Goal: Information Seeking & Learning: Learn about a topic

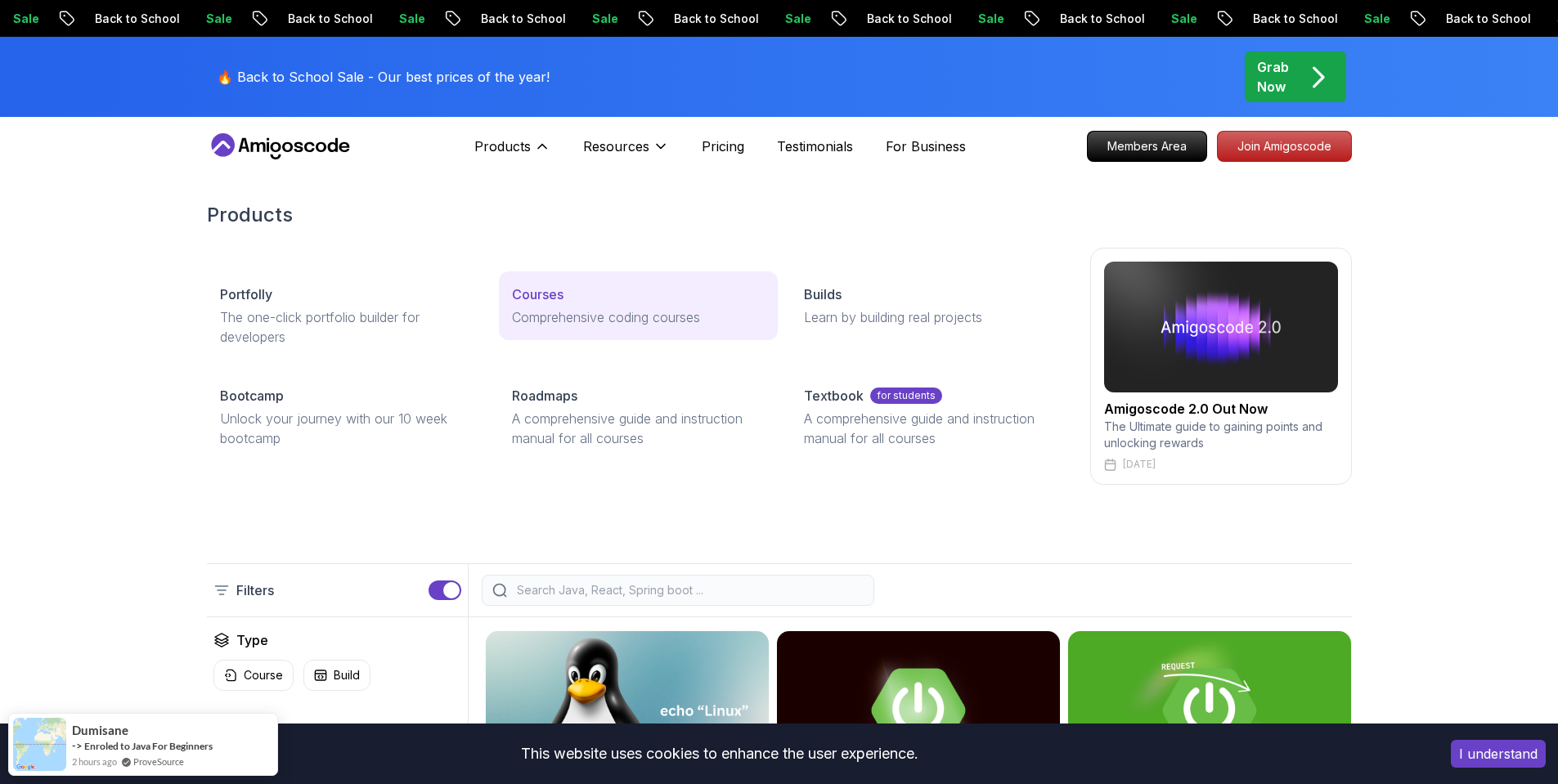
click at [543, 303] on p "Courses" at bounding box center [537, 295] width 52 height 20
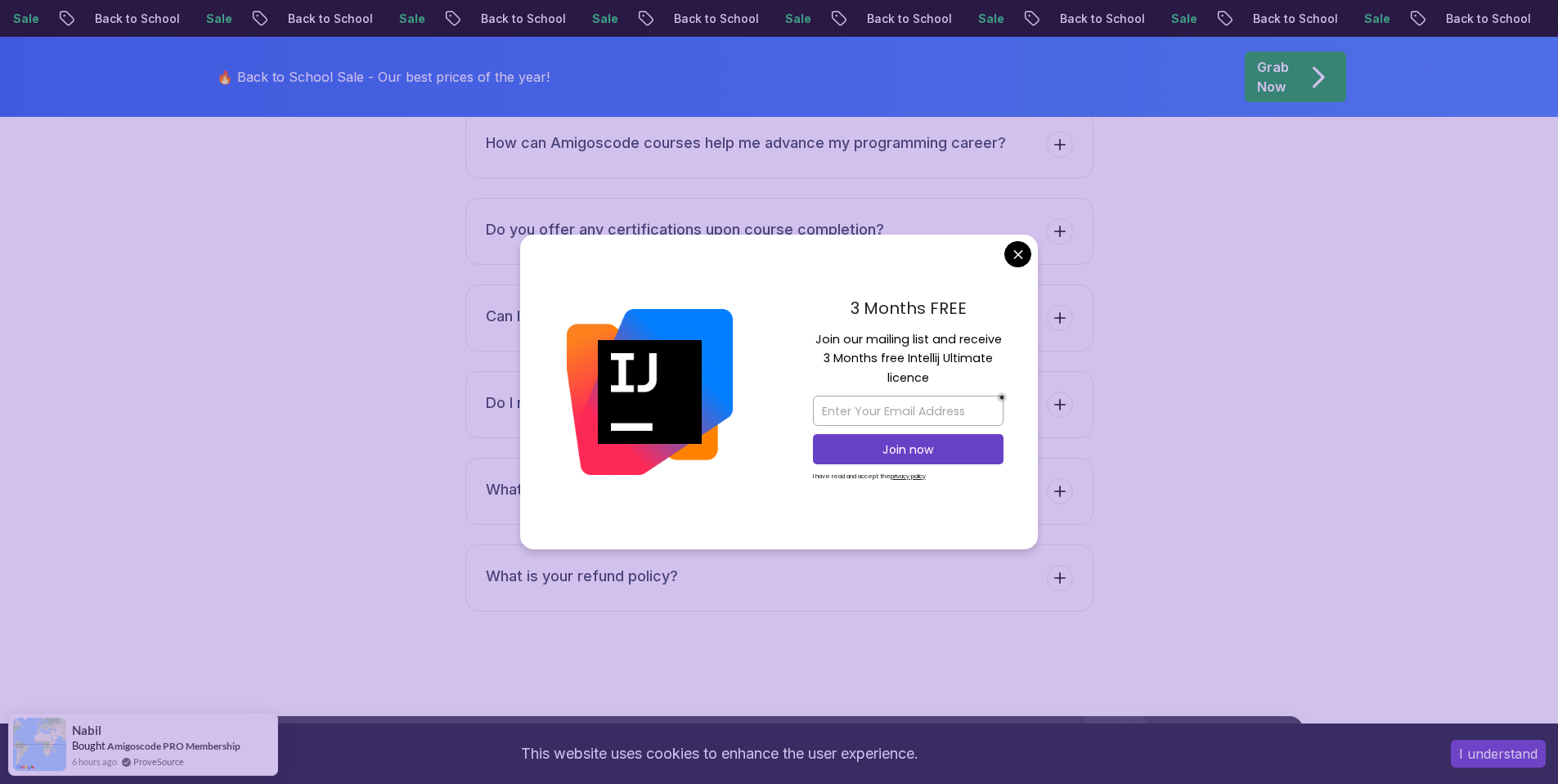
scroll to position [6324, 0]
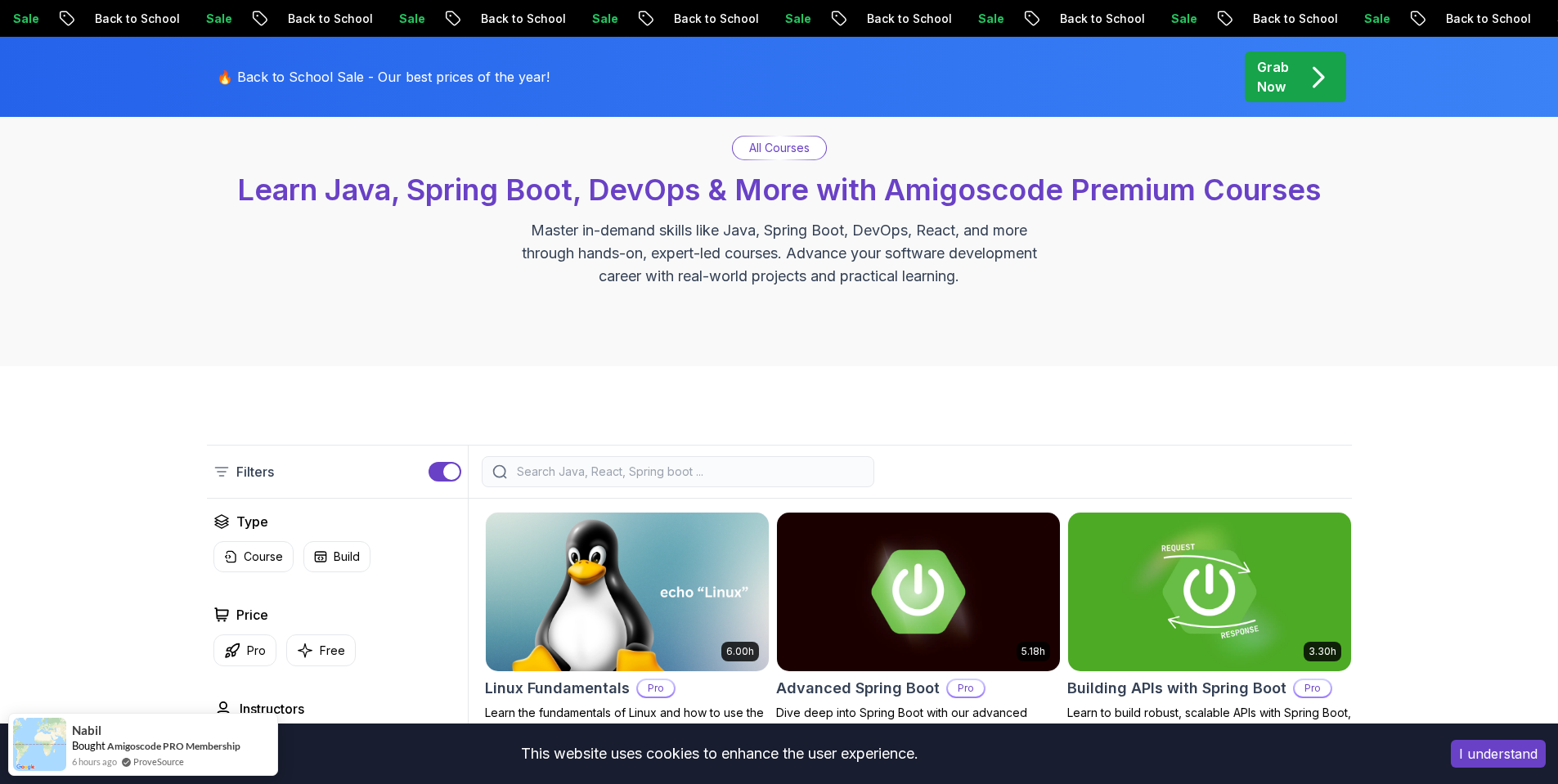
scroll to position [0, 0]
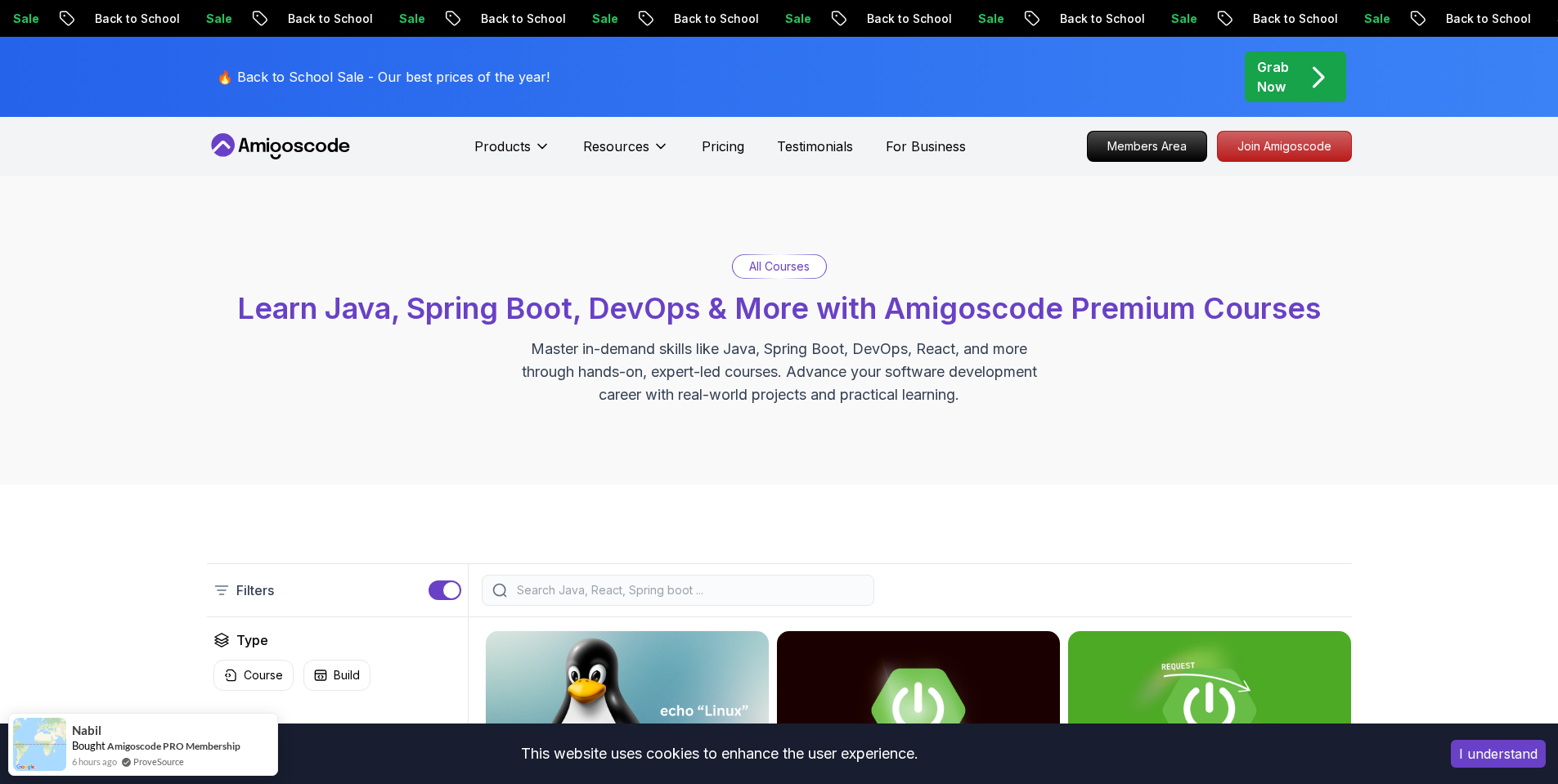
click at [586, 591] on input "search" at bounding box center [688, 590] width 350 height 16
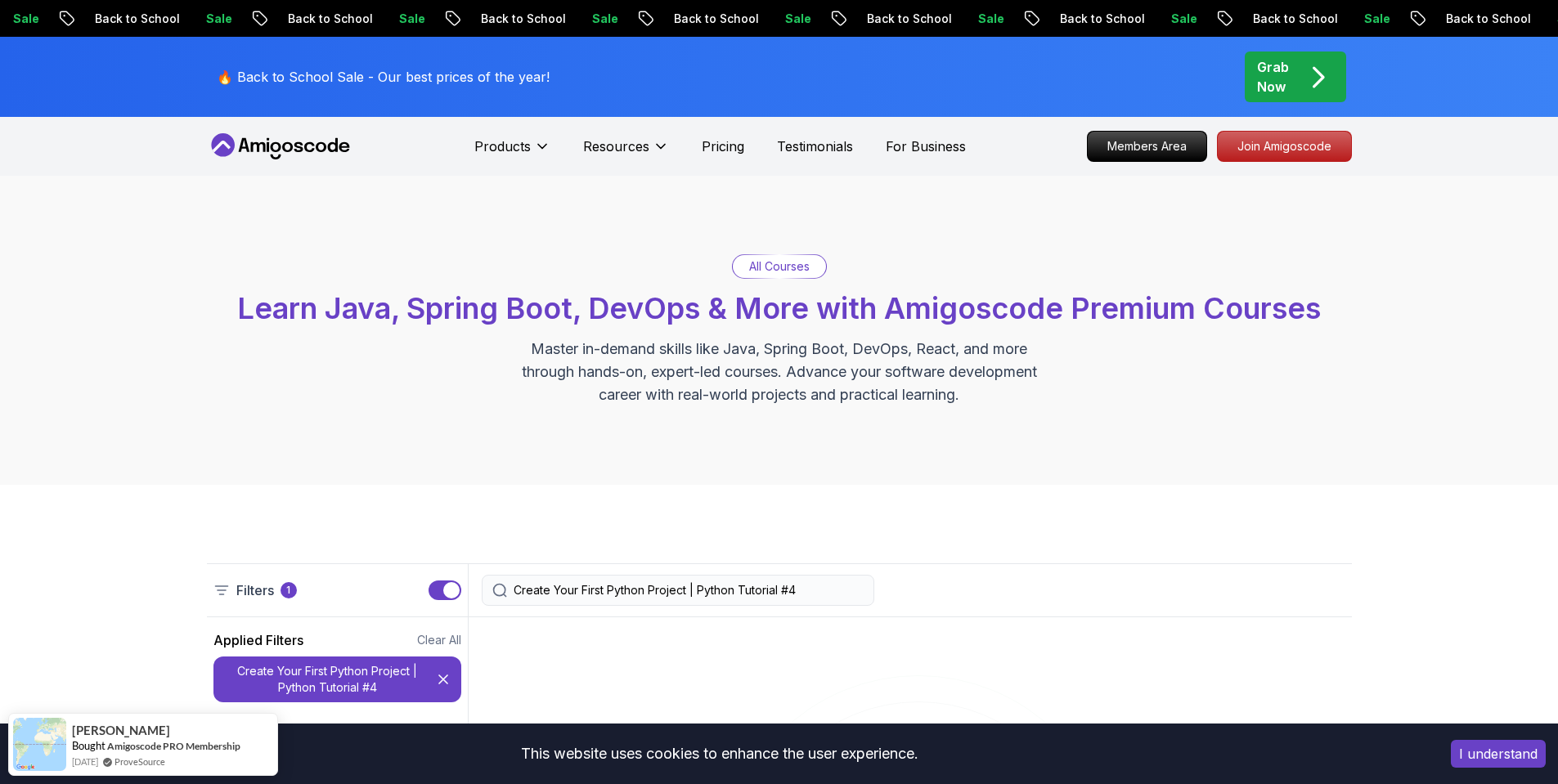
drag, startPoint x: 805, startPoint y: 589, endPoint x: 685, endPoint y: 591, distance: 120.0
click at [685, 591] on input "Create Your First Python Project | Python Tutorial #4" at bounding box center [688, 590] width 350 height 16
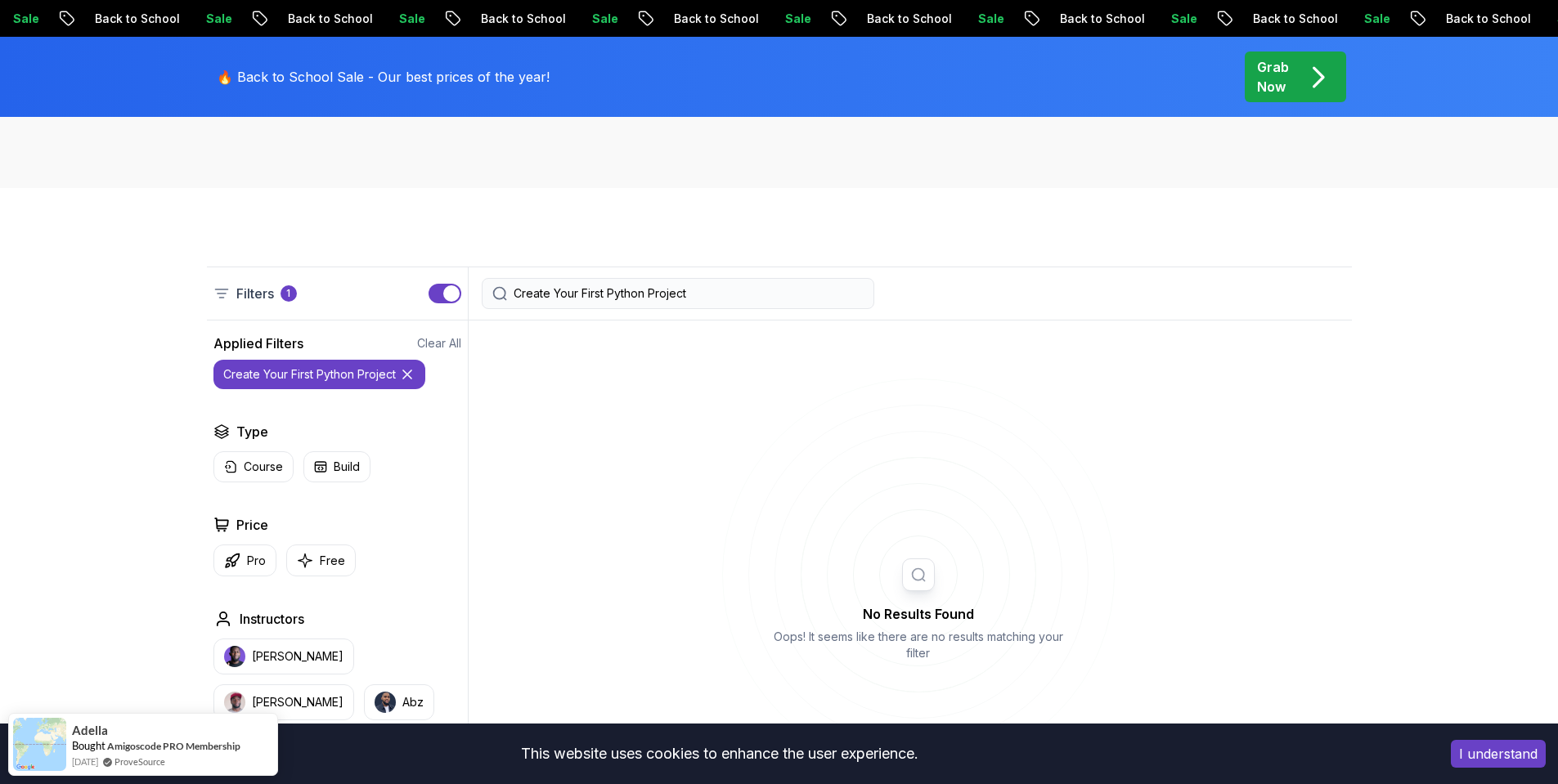
scroll to position [295, 0]
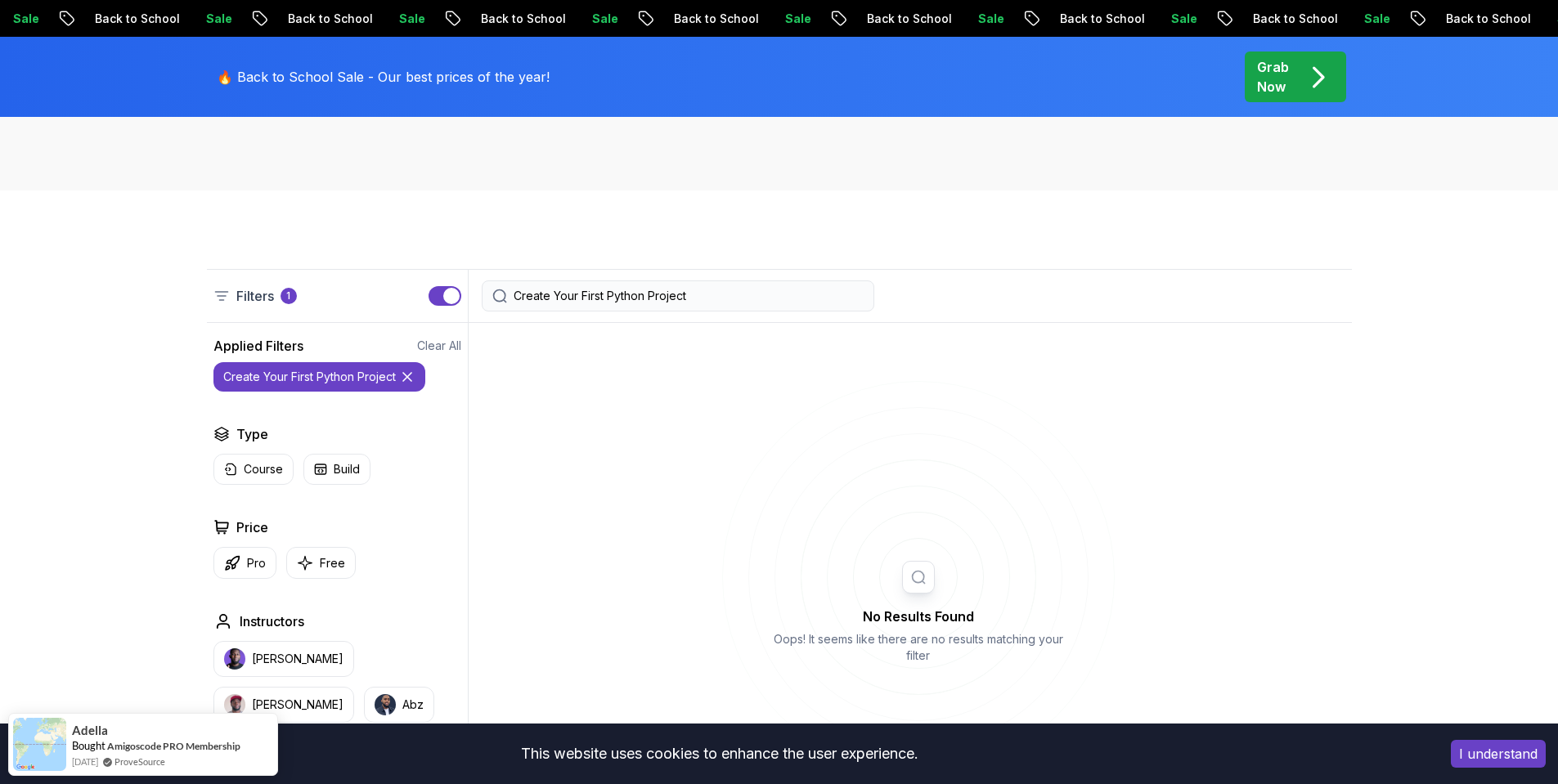
drag, startPoint x: 729, startPoint y: 302, endPoint x: 375, endPoint y: 261, distance: 356.4
click at [375, 261] on div "Filters 1 Create Your First Python Project Filters 1 Applied Filters Clear All …" at bounding box center [779, 656] width 1558 height 931
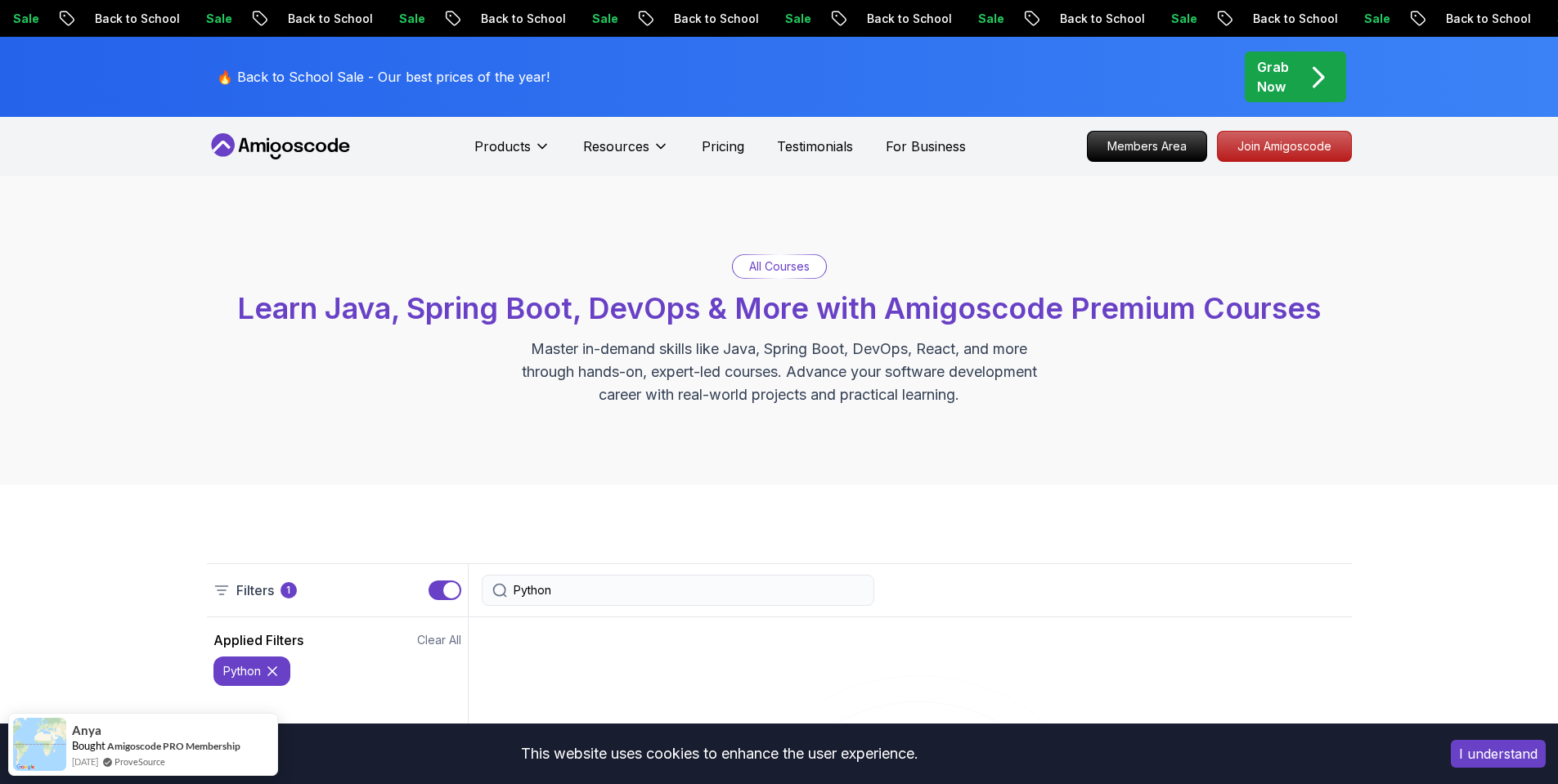
type input "Python"
click at [310, 144] on icon at bounding box center [280, 146] width 147 height 26
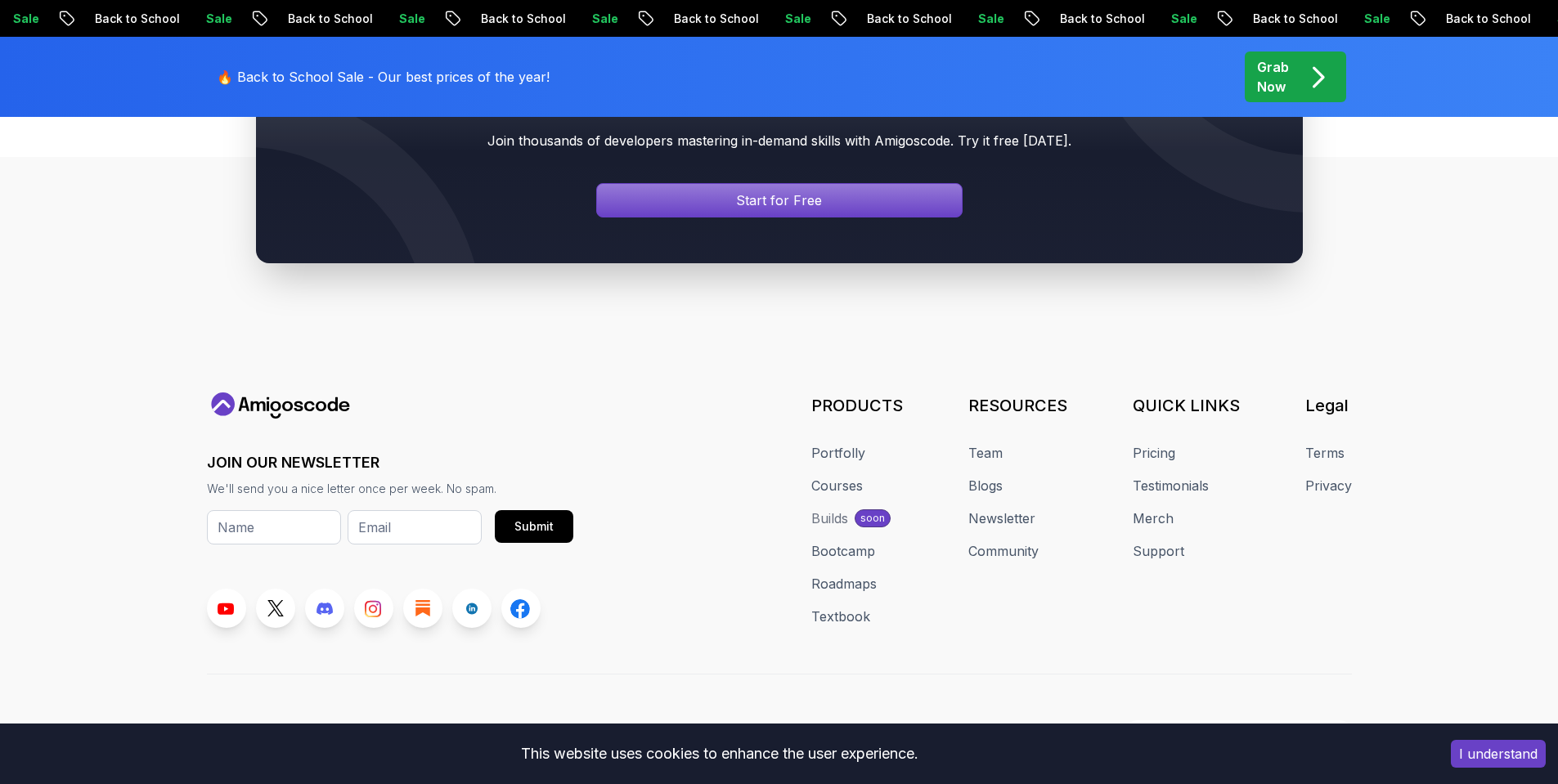
scroll to position [6185, 0]
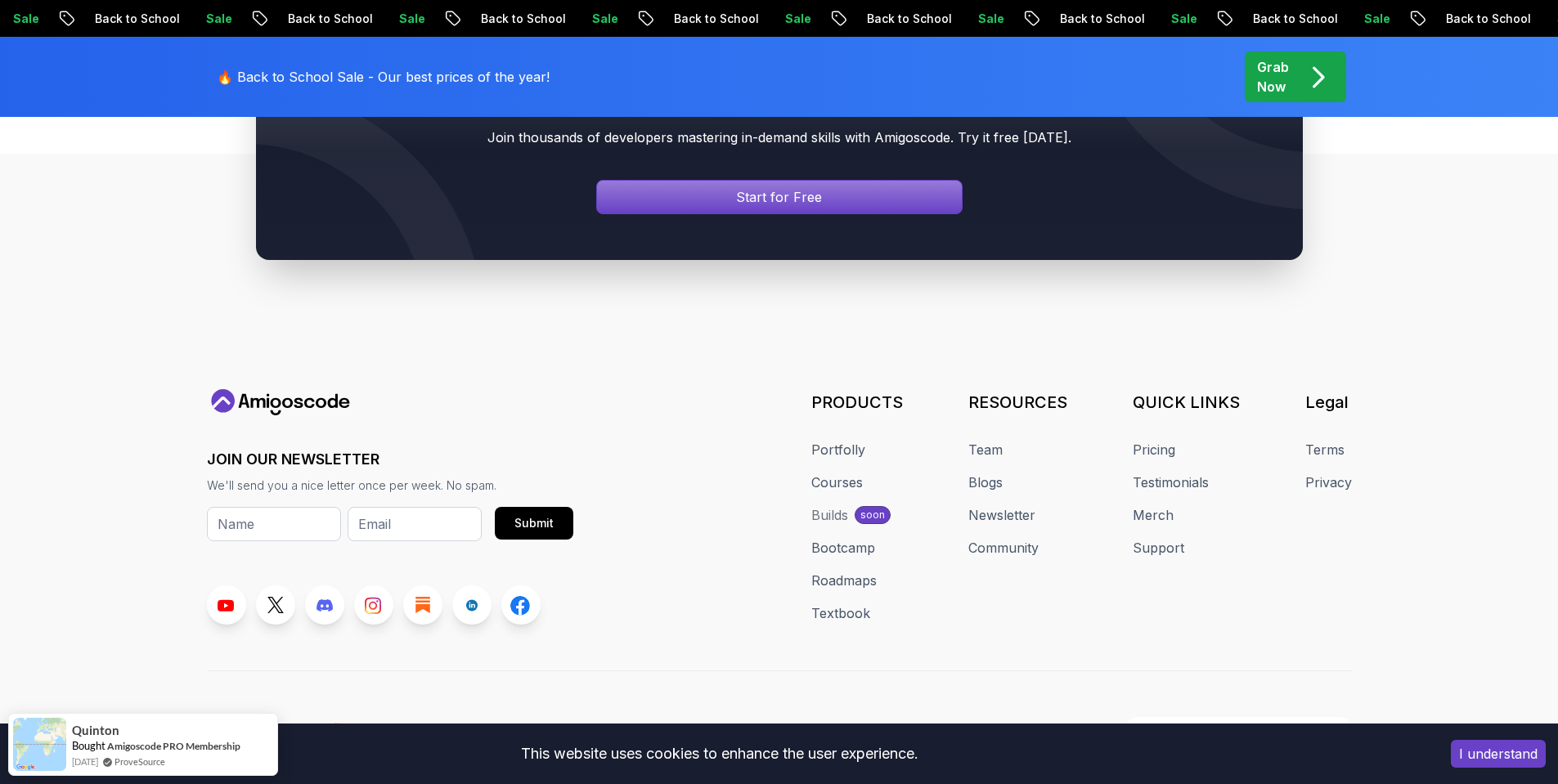
click at [1308, 71] on icon "pre-order" at bounding box center [1318, 77] width 32 height 32
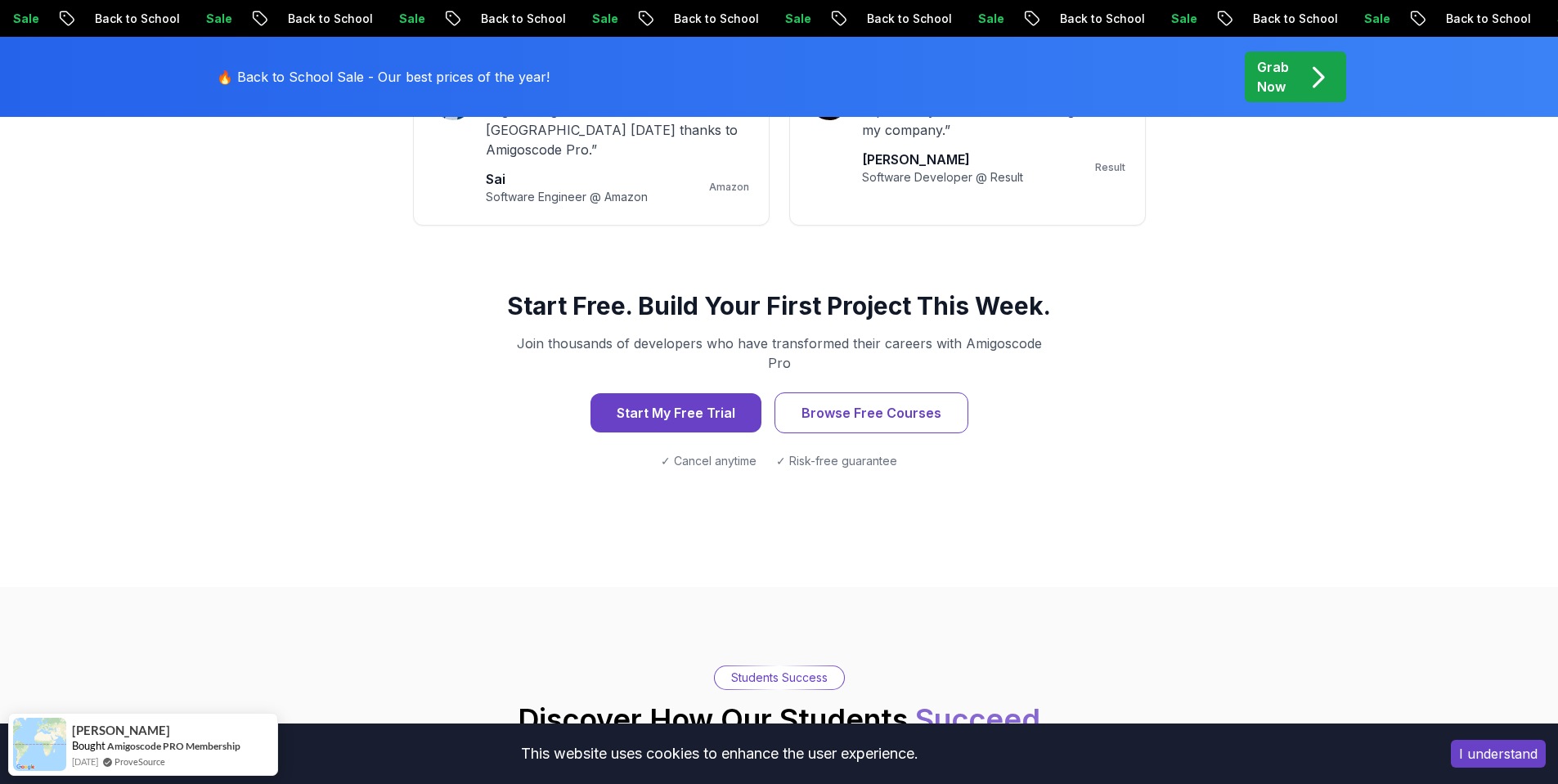
scroll to position [1472, 0]
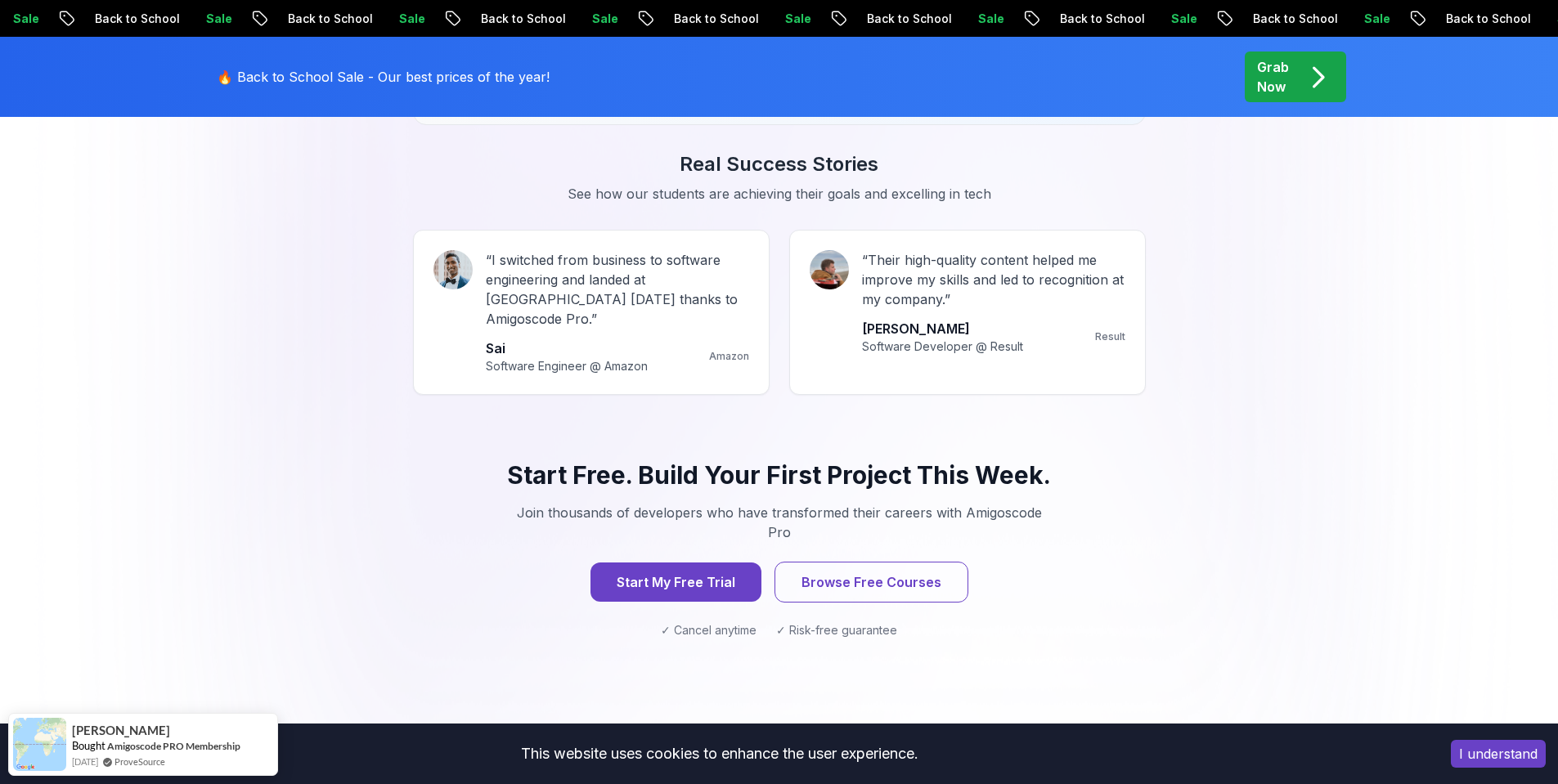
click at [671, 70] on div "🔥 Back to School Sale - Our best prices of the year! Grab Now" at bounding box center [779, 77] width 1145 height 80
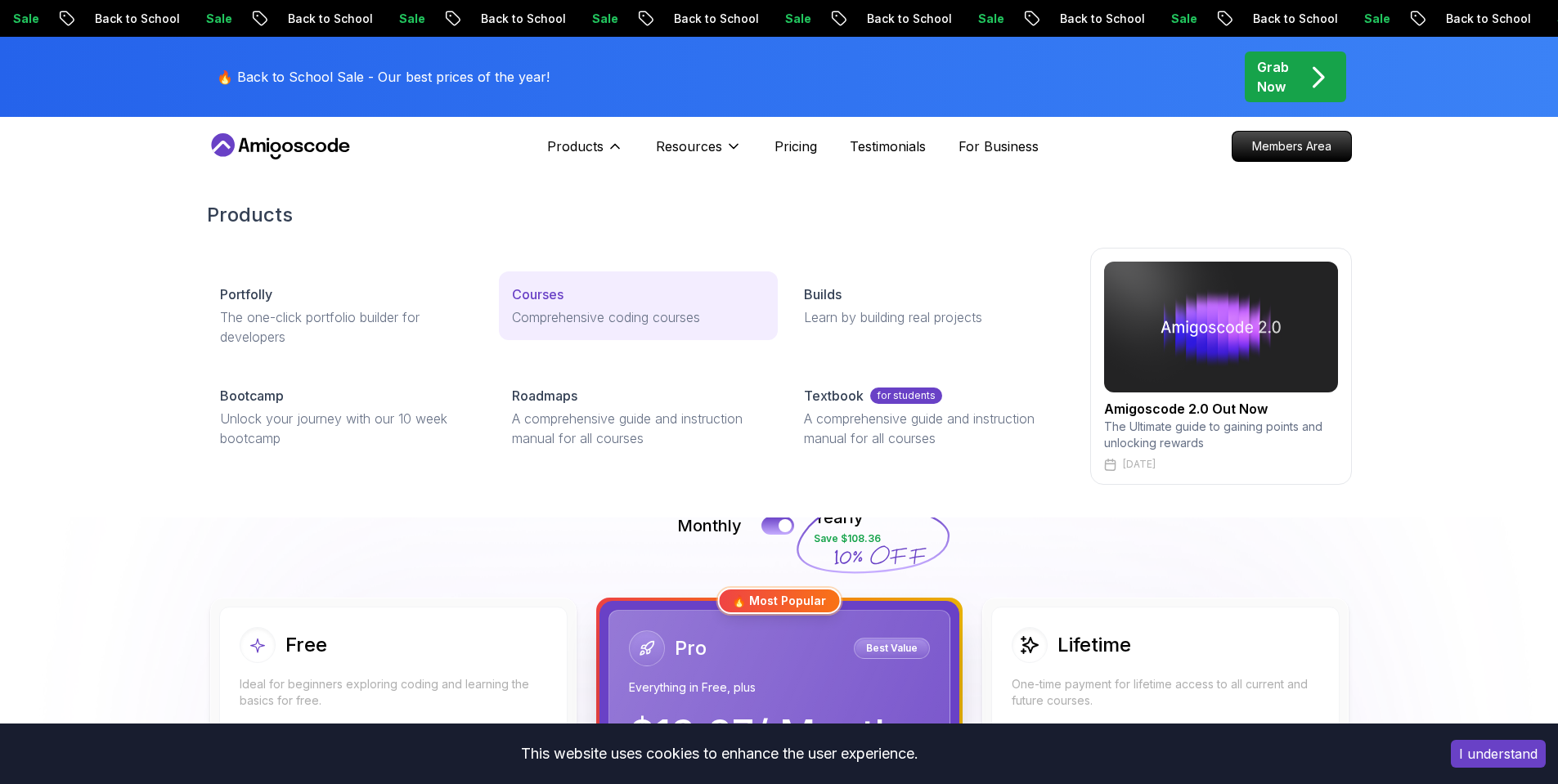
click at [639, 308] on p "Comprehensive coding courses" at bounding box center [638, 317] width 253 height 20
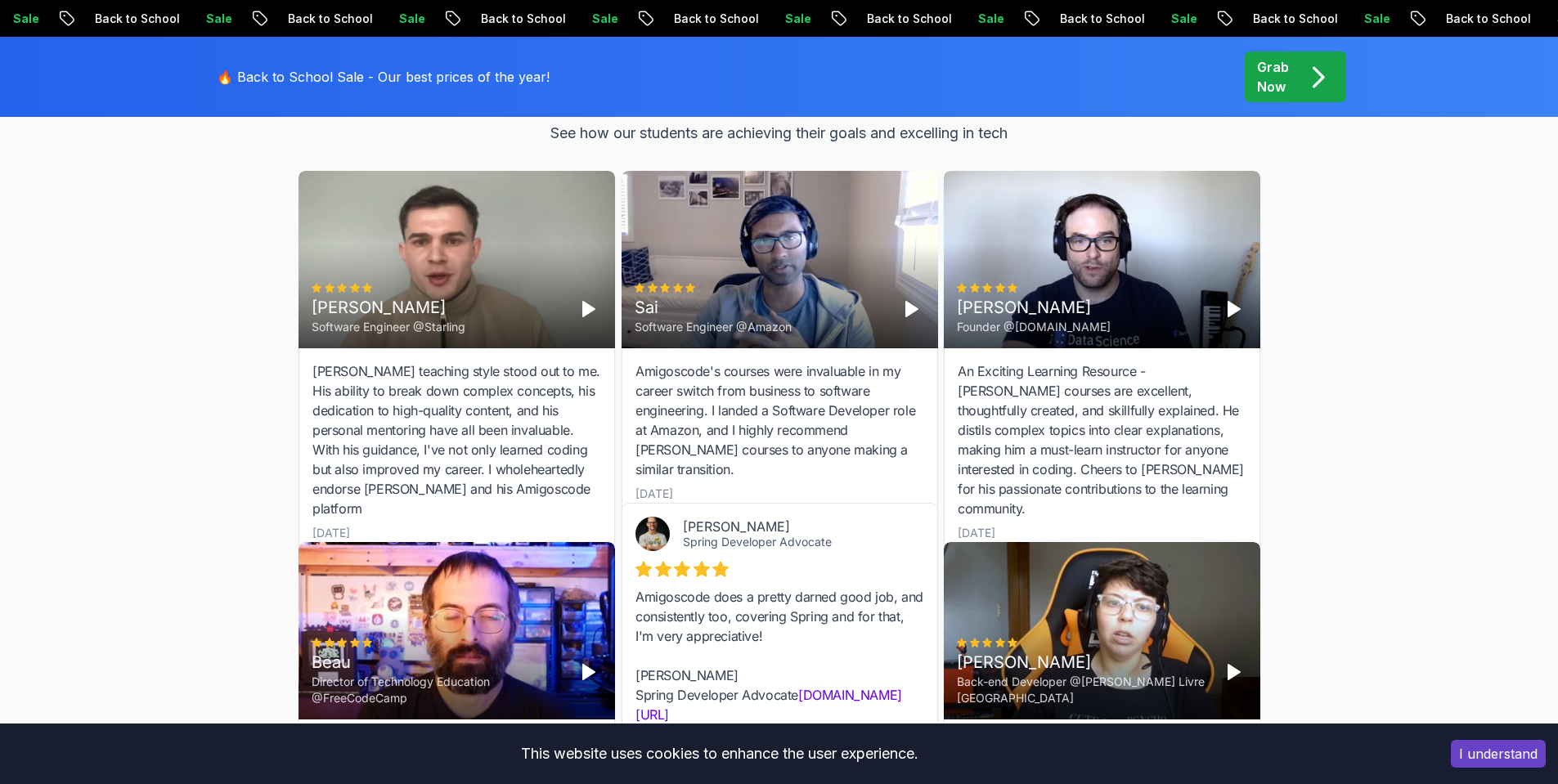
scroll to position [5592, 0]
